Goal: Task Accomplishment & Management: Manage account settings

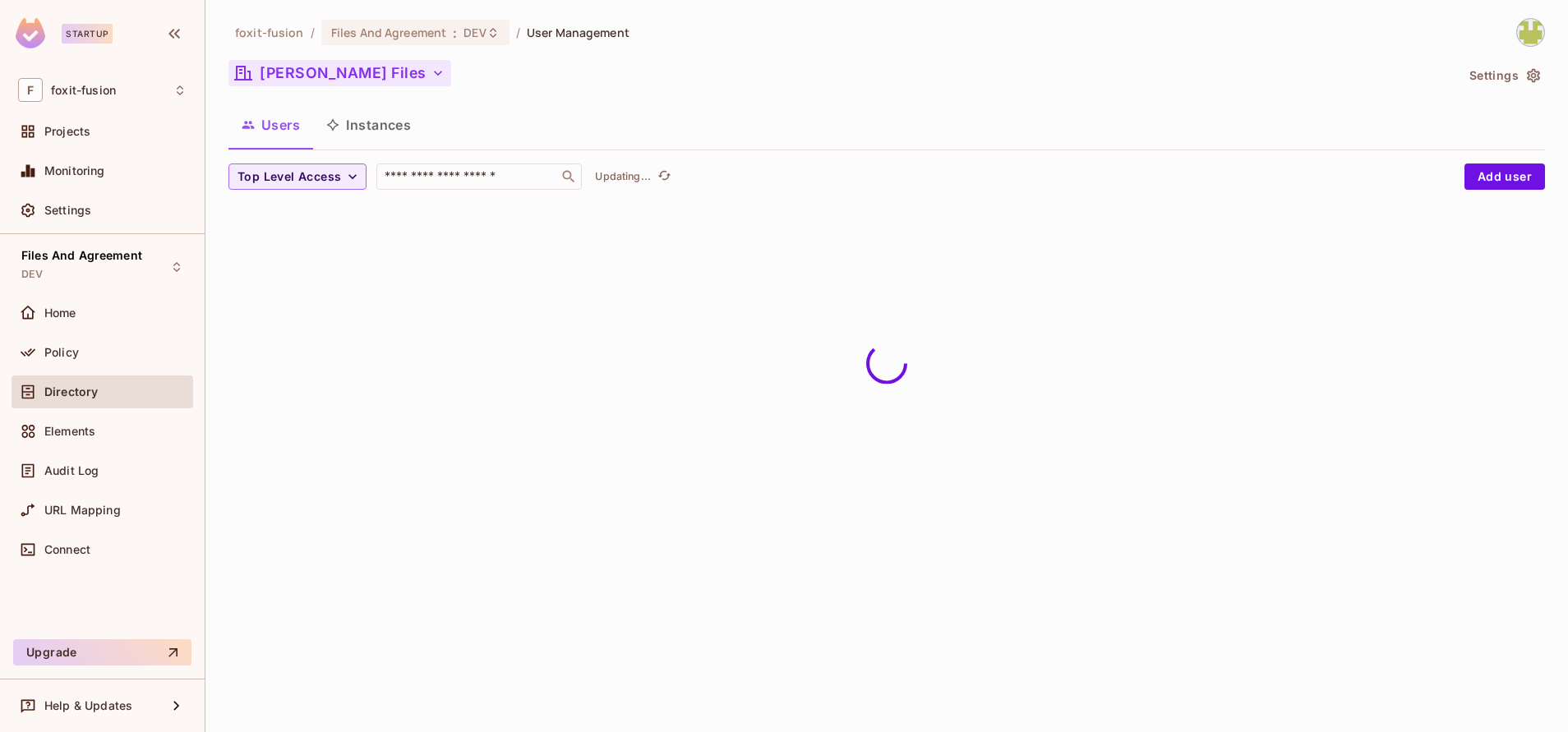
click at [367, 79] on button "[PERSON_NAME] Files" at bounding box center [339, 72] width 222 height 26
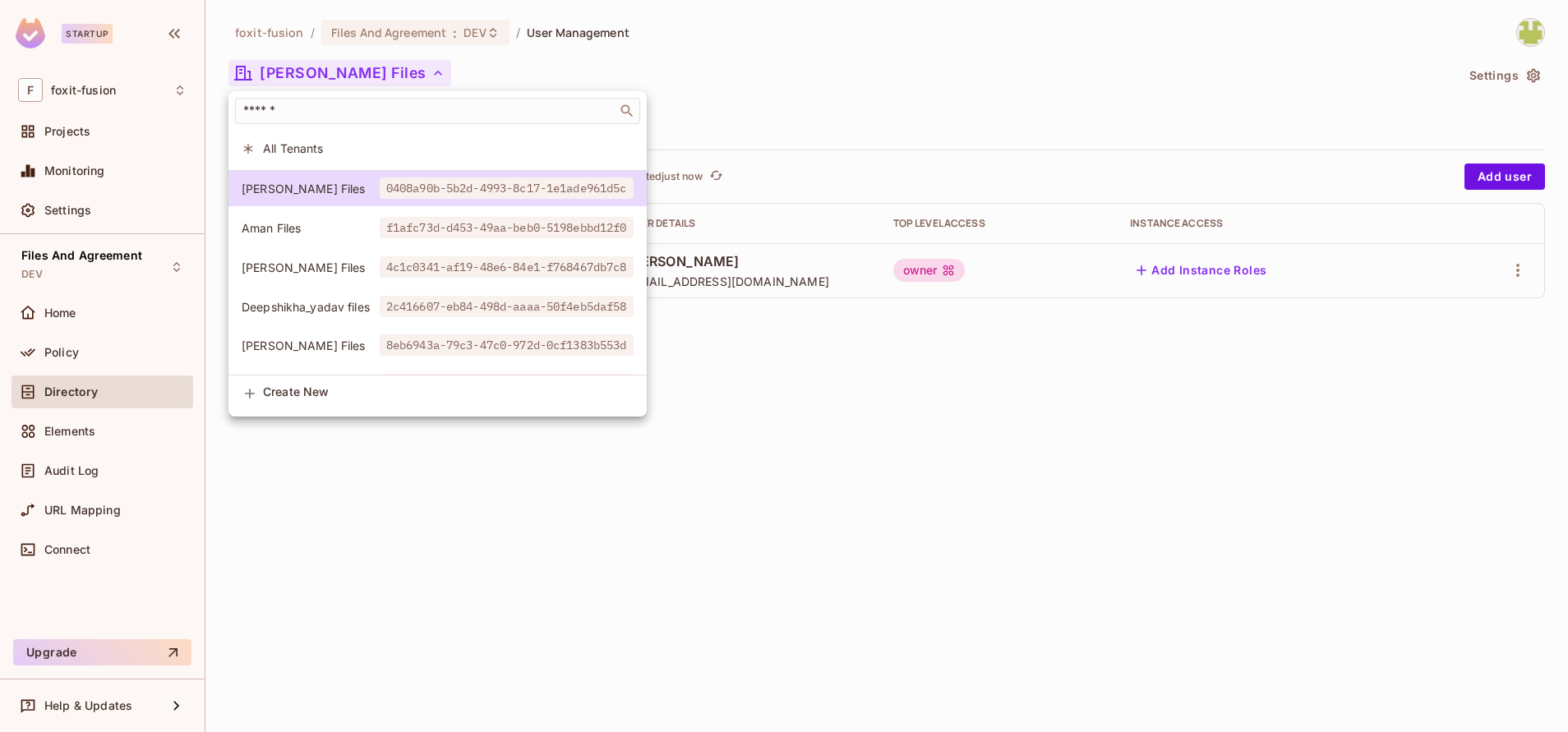
click at [840, 106] on div at bounding box center [784, 366] width 1568 height 732
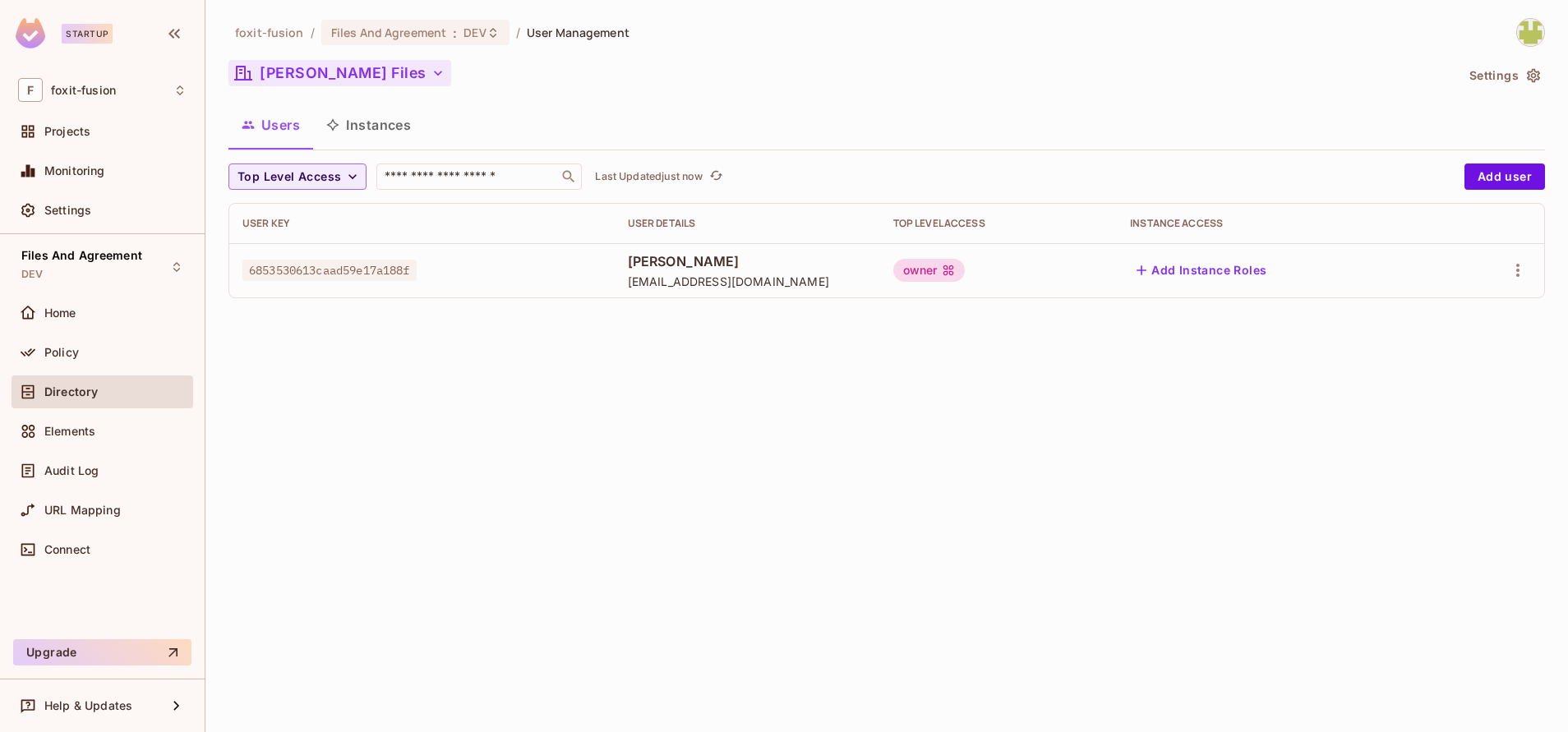
click at [335, 67] on button "[PERSON_NAME] Files" at bounding box center [339, 72] width 222 height 26
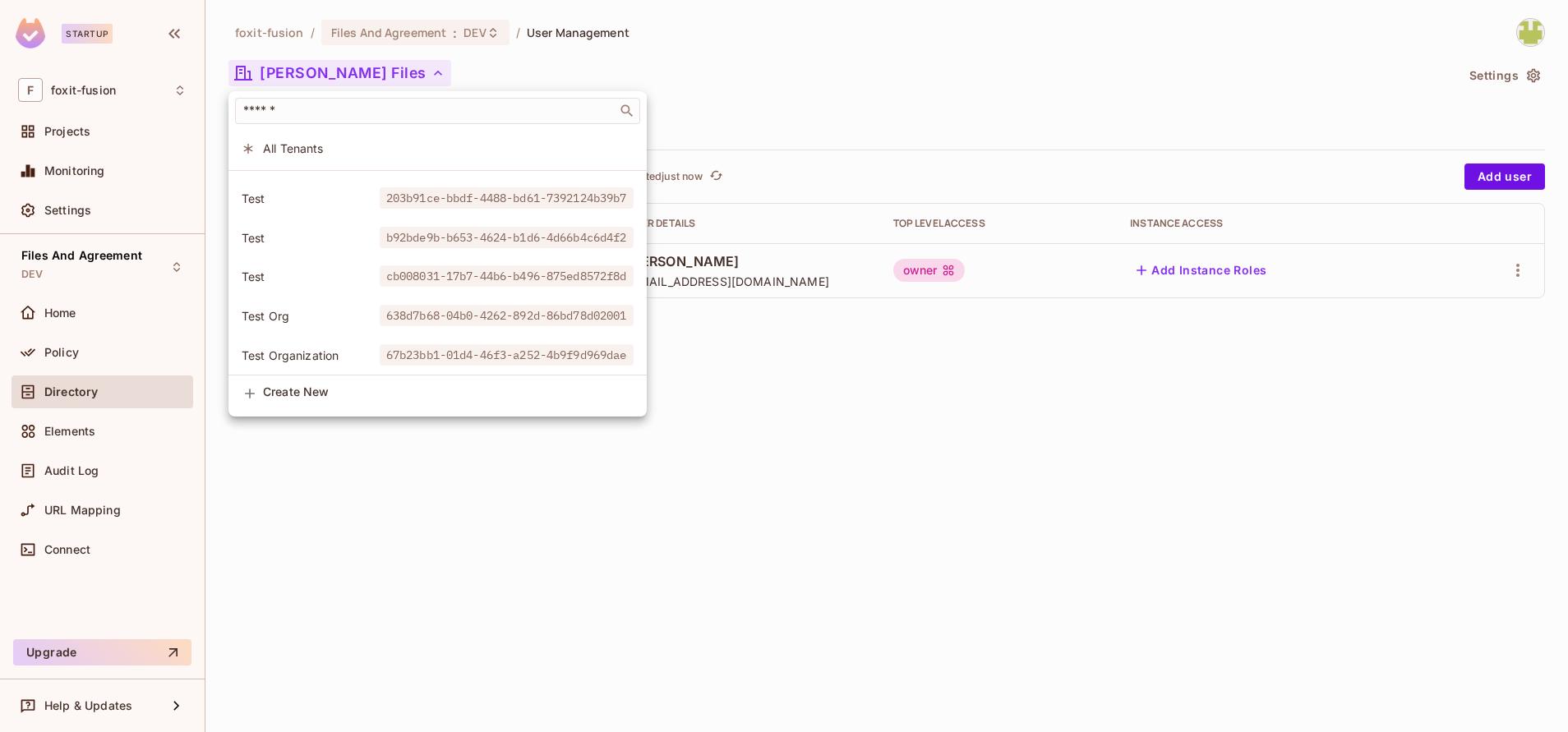
scroll to position [798, 0]
click at [1477, 67] on div at bounding box center [784, 366] width 1568 height 732
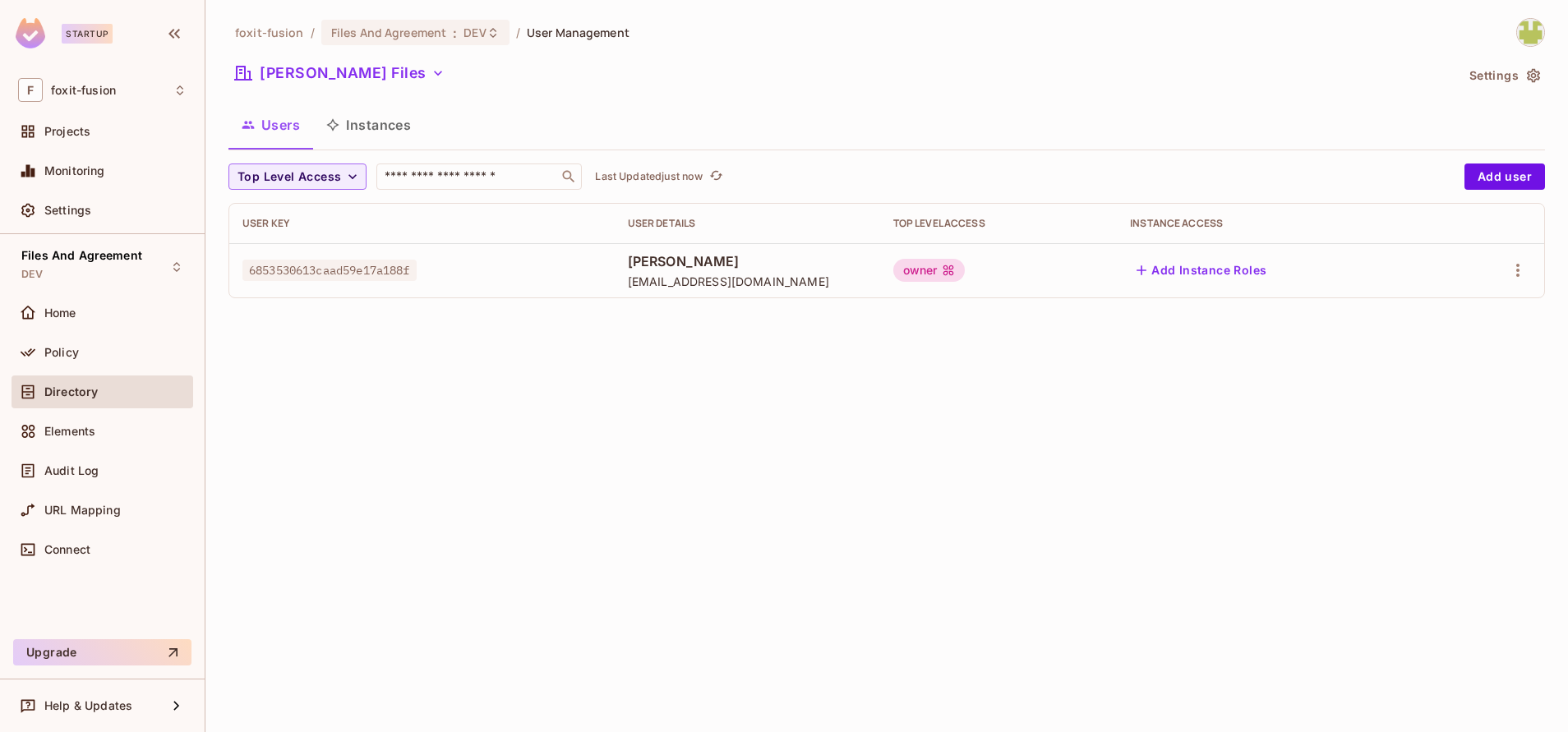
click at [1518, 71] on button "Settings" at bounding box center [1504, 75] width 82 height 26
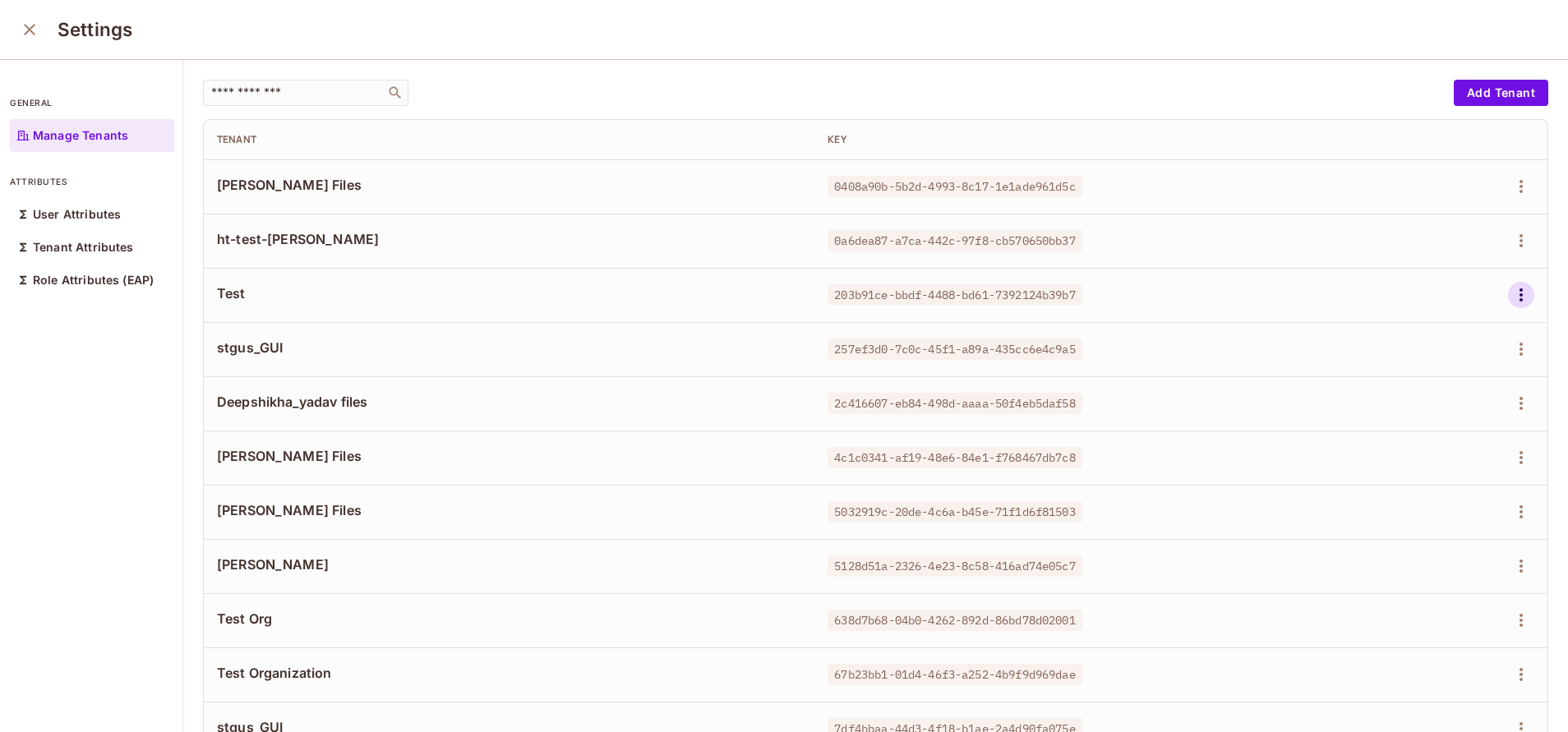
click at [1511, 294] on icon "button" at bounding box center [1521, 295] width 20 height 20
click at [1401, 401] on div "Delete Tenant" at bounding box center [1423, 404] width 78 height 16
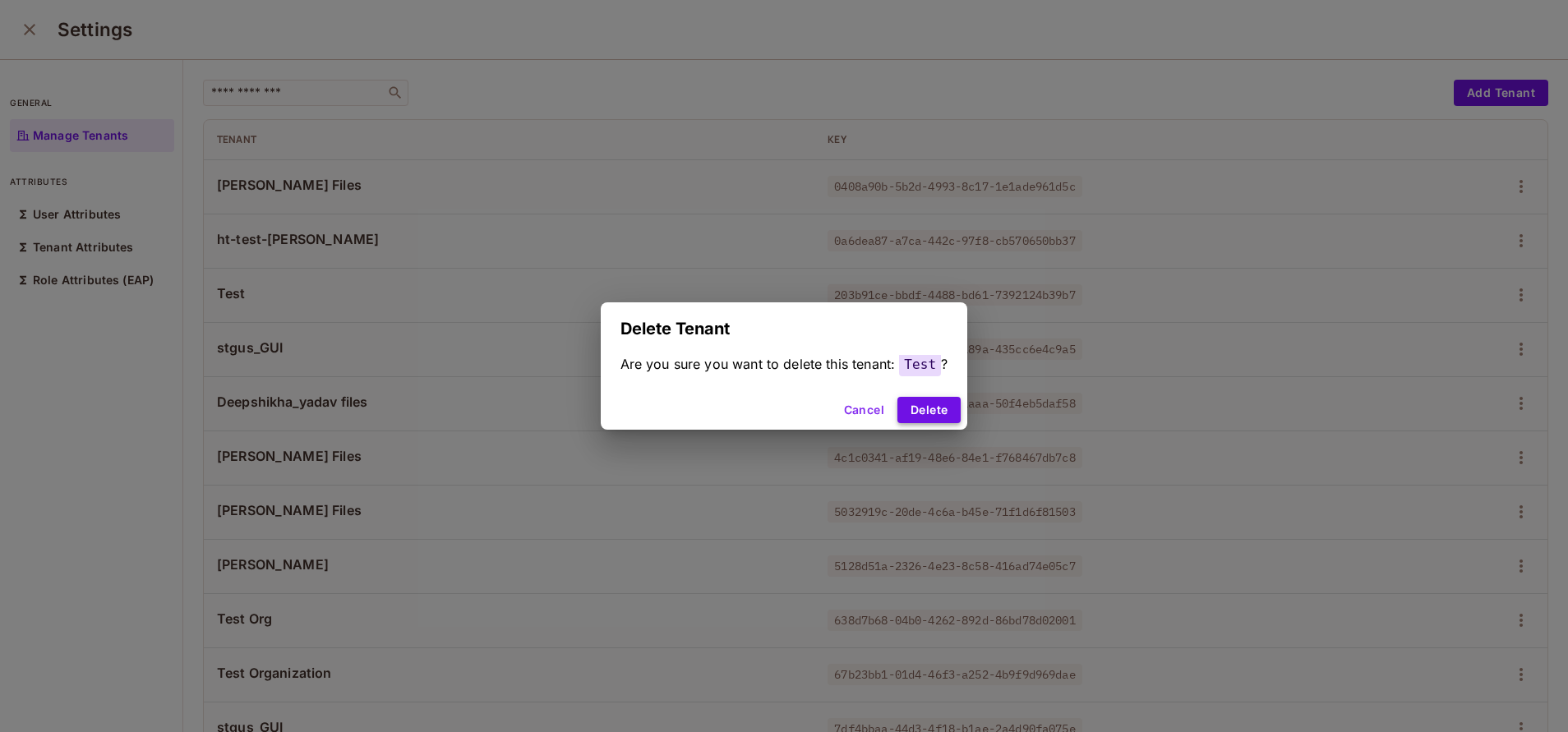
click at [913, 404] on button "Delete" at bounding box center [929, 409] width 63 height 26
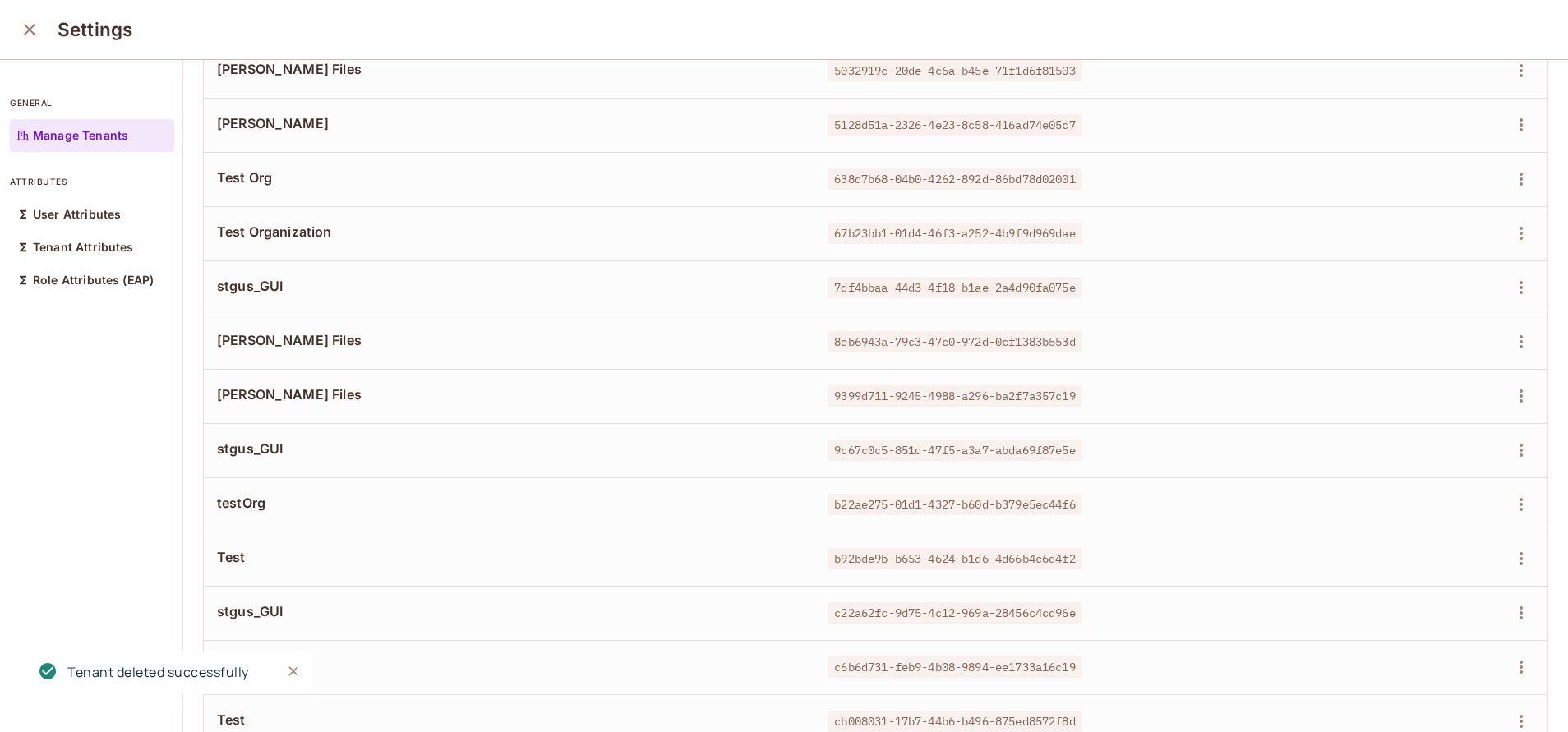
scroll to position [553, 0]
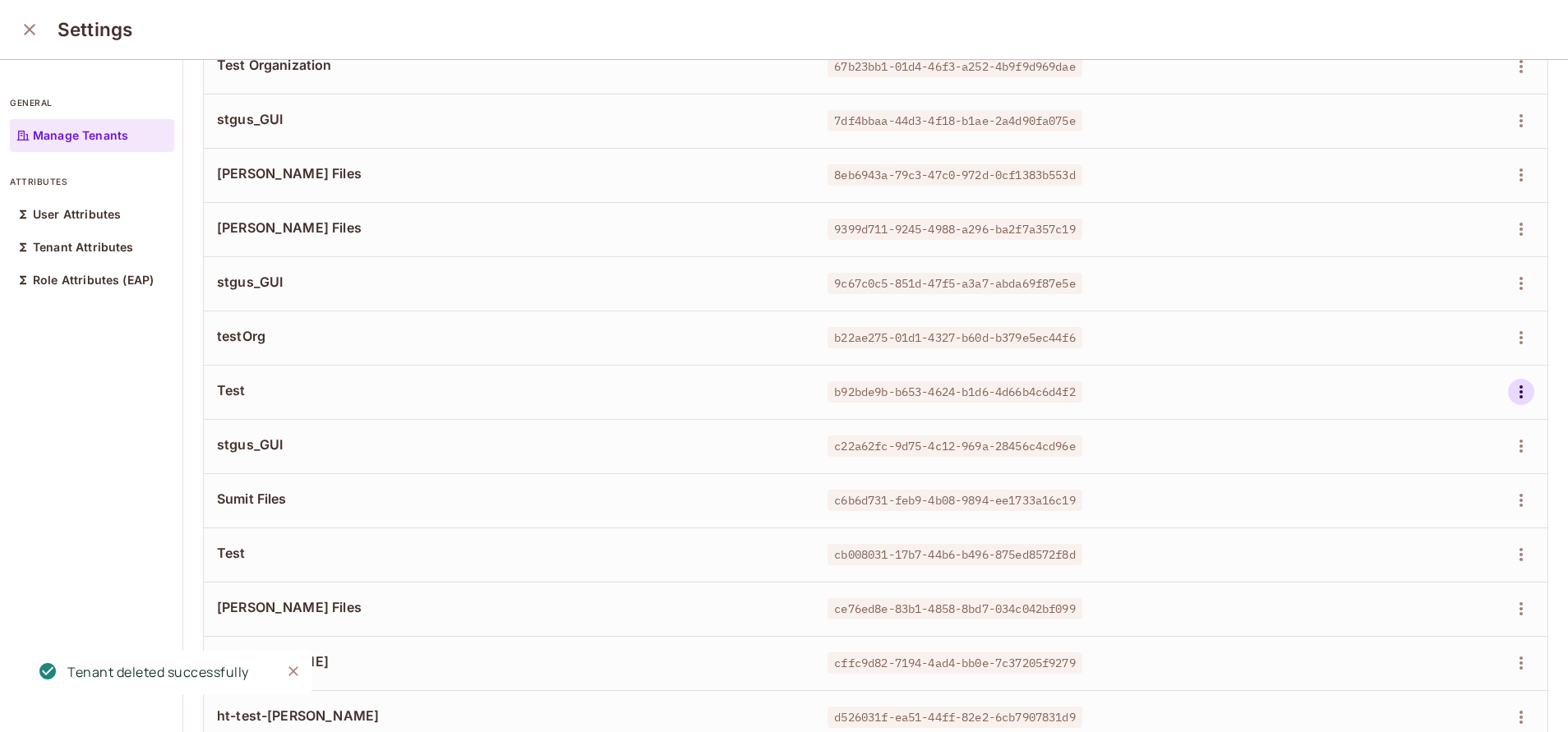
click at [1511, 389] on icon "button" at bounding box center [1521, 392] width 20 height 20
click at [1386, 497] on div "Delete Tenant" at bounding box center [1423, 502] width 78 height 16
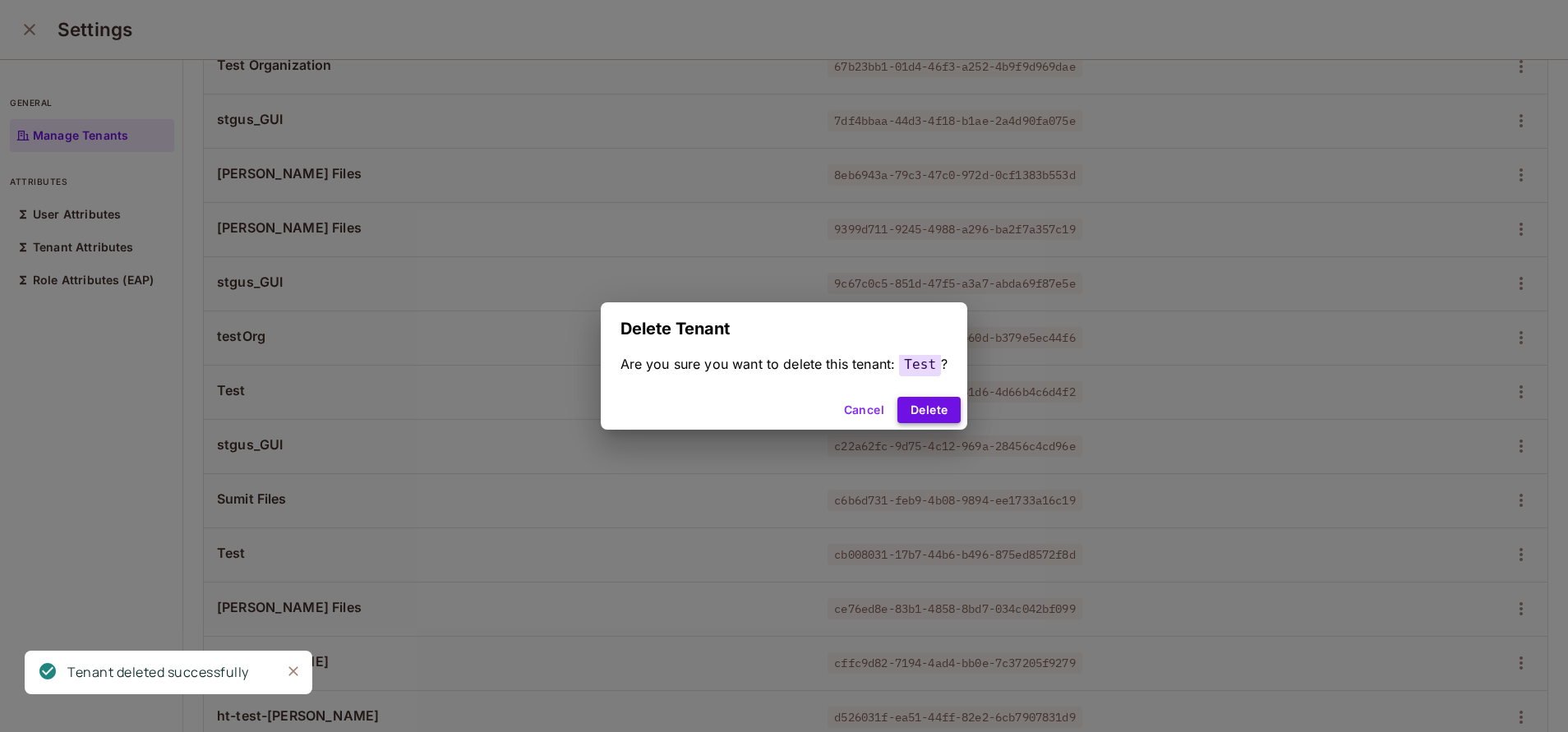
click at [935, 409] on button "Delete" at bounding box center [929, 409] width 63 height 26
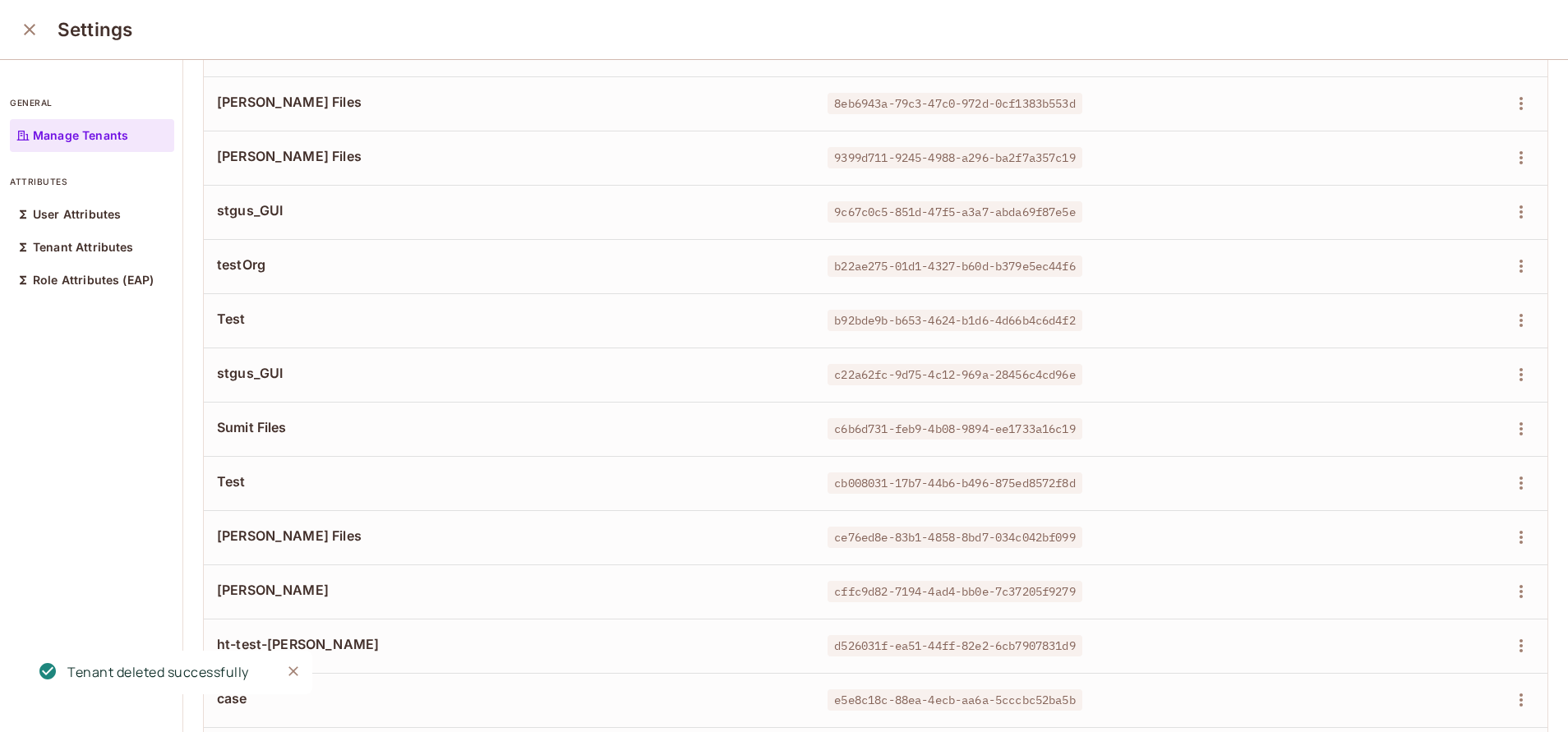
scroll to position [653, 0]
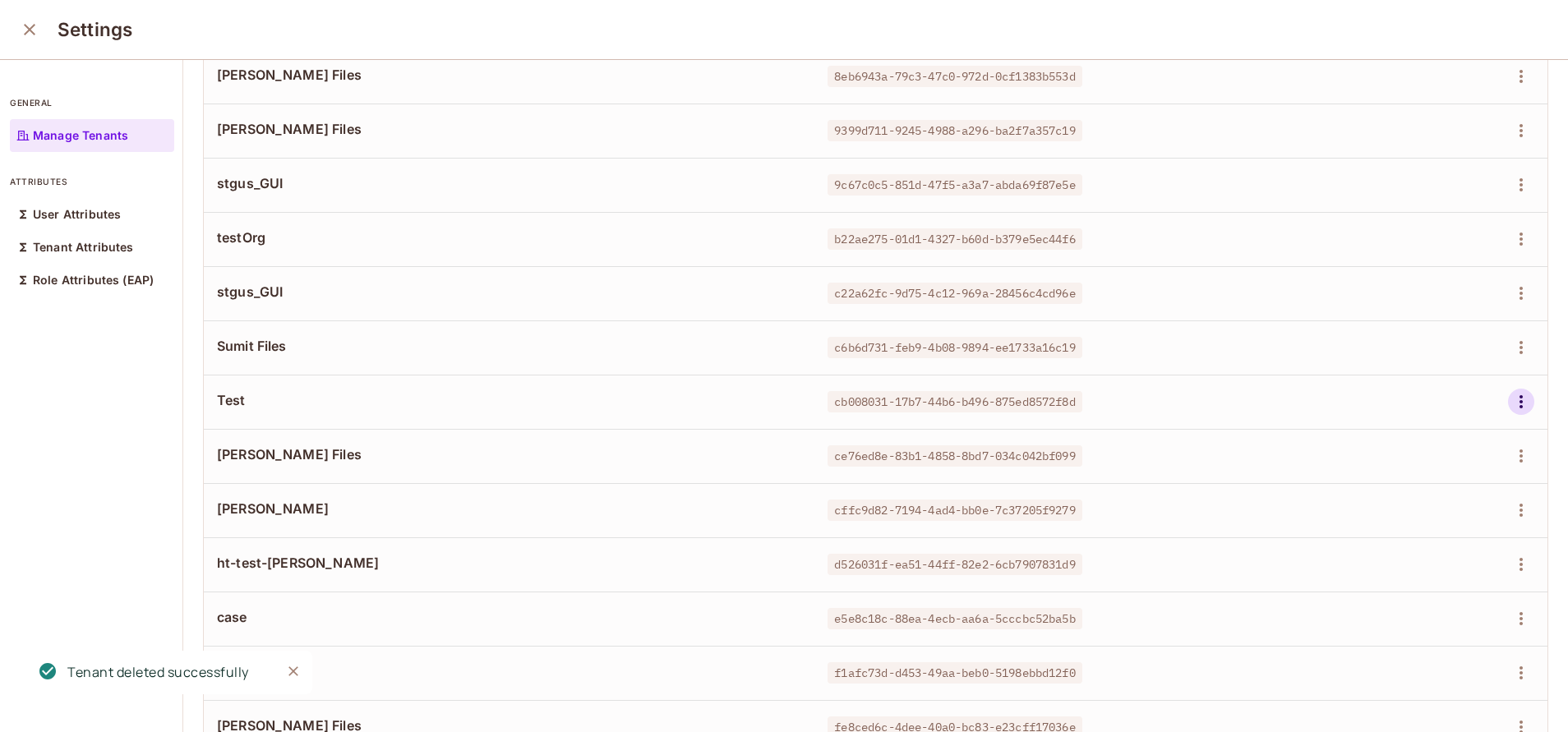
click at [1508, 400] on button "button" at bounding box center [1521, 401] width 26 height 26
click at [1375, 519] on div "Delete Tenant" at bounding box center [1410, 512] width 115 height 26
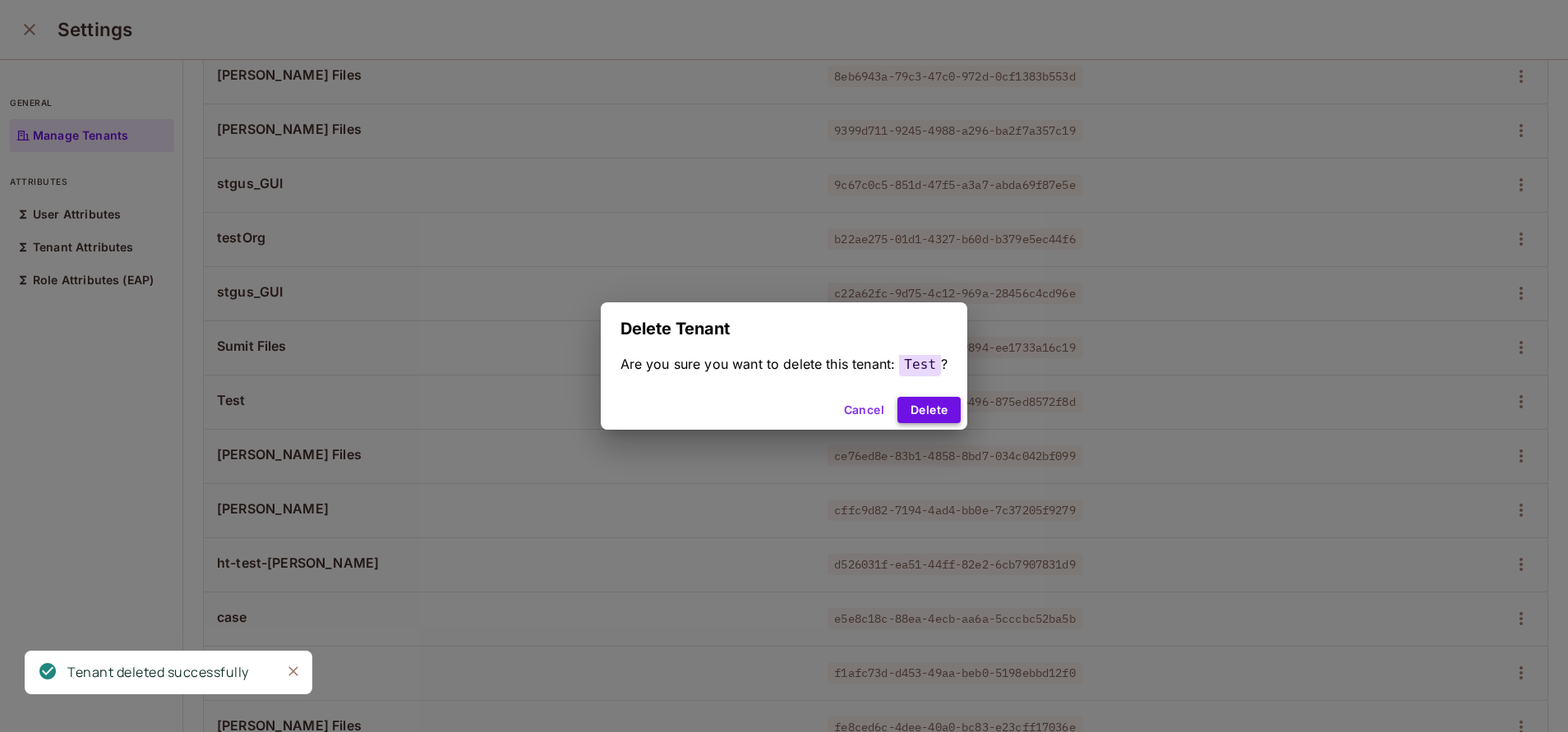
click at [913, 396] on button "Delete" at bounding box center [929, 409] width 63 height 26
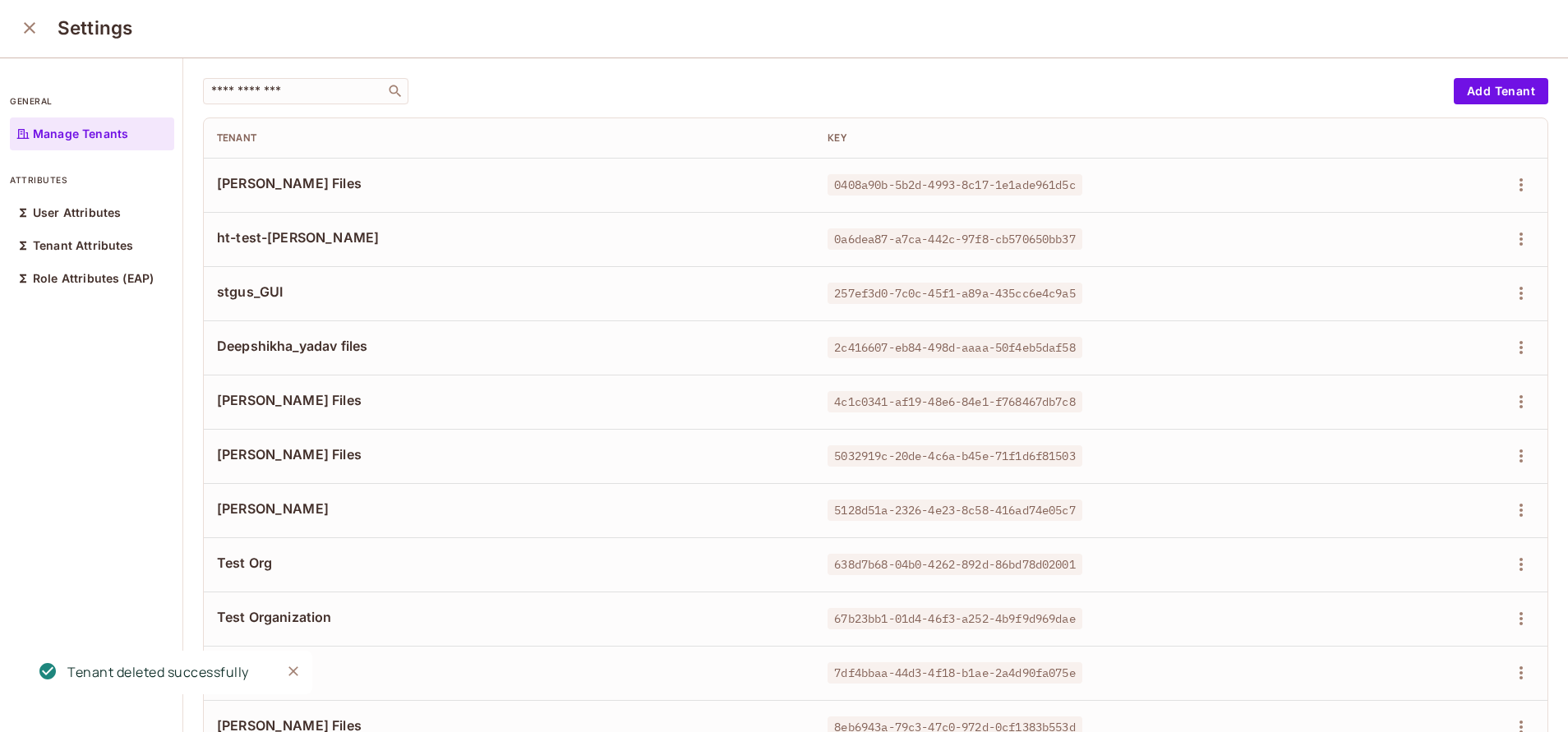
scroll to position [0, 0]
click at [20, 20] on icon "close" at bounding box center [29, 29] width 20 height 20
